Goal: Check status: Check status

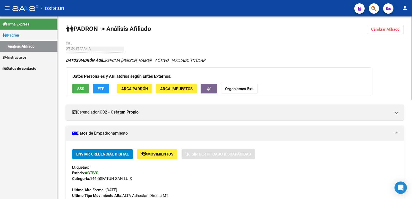
click at [392, 27] on span "Cambiar Afiliado" at bounding box center [385, 29] width 29 height 5
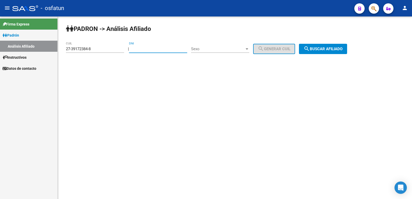
click at [170, 48] on input "DNI" at bounding box center [158, 49] width 58 height 5
paste input "21519373"
type input "21519373"
click at [218, 49] on span "Sexo" at bounding box center [218, 49] width 54 height 5
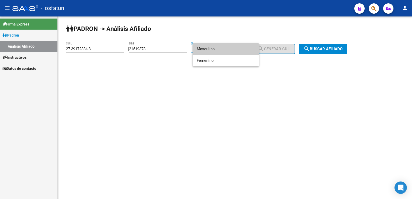
click at [219, 46] on span "Masculino" at bounding box center [226, 49] width 58 height 12
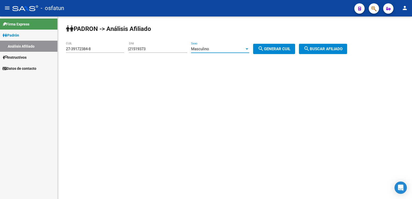
click at [262, 48] on button "search Generar CUIL" at bounding box center [274, 49] width 42 height 10
type input "20-21519373-0"
click at [340, 49] on span "search Buscar afiliado" at bounding box center [323, 49] width 39 height 5
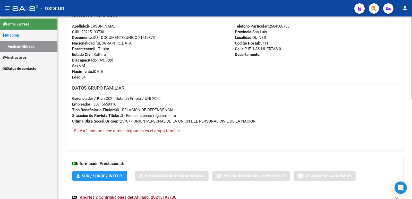
scroll to position [223, 0]
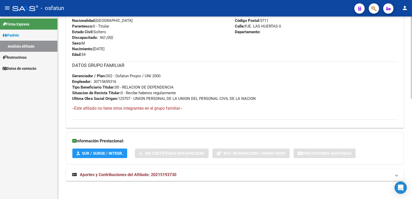
click at [160, 171] on mat-expansion-panel-header "Aportes y Contribuciones del Afiliado: 20215193730" at bounding box center [235, 175] width 338 height 12
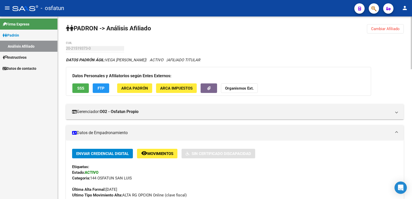
scroll to position [0, 0]
